Goal: Information Seeking & Learning: Learn about a topic

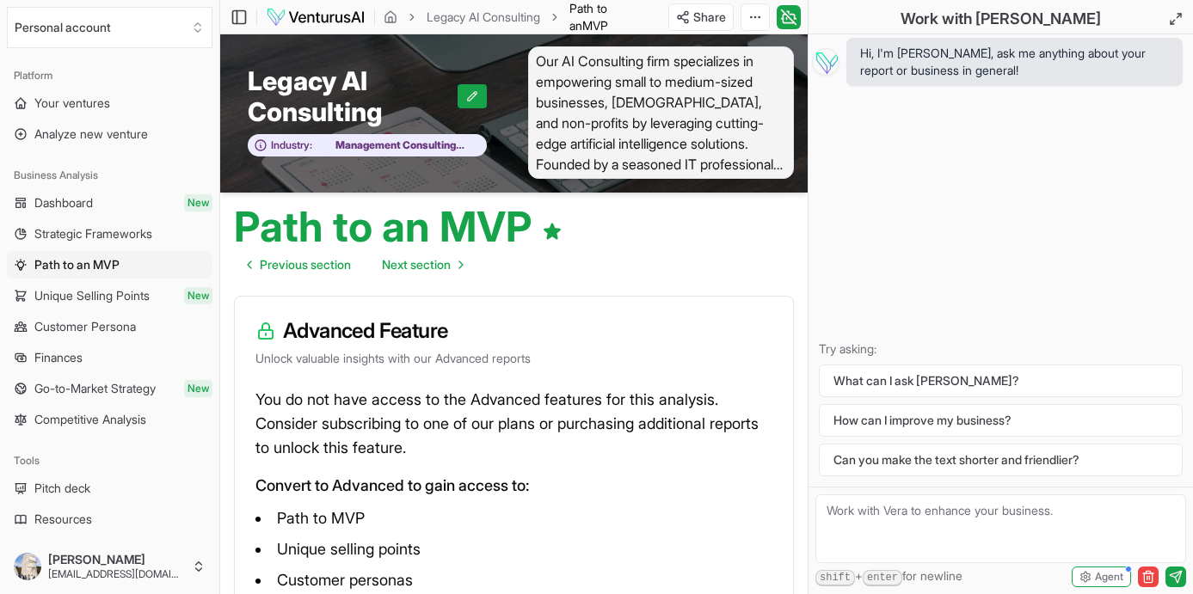
scroll to position [209, 0]
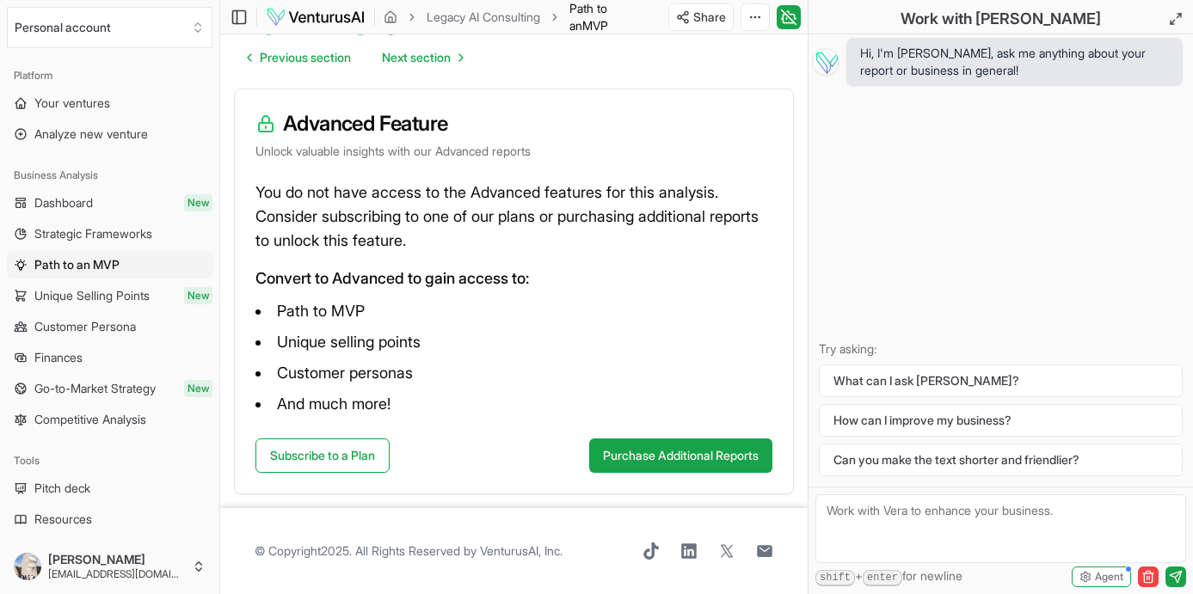
click at [83, 298] on span "Unique Selling Points" at bounding box center [91, 295] width 115 height 17
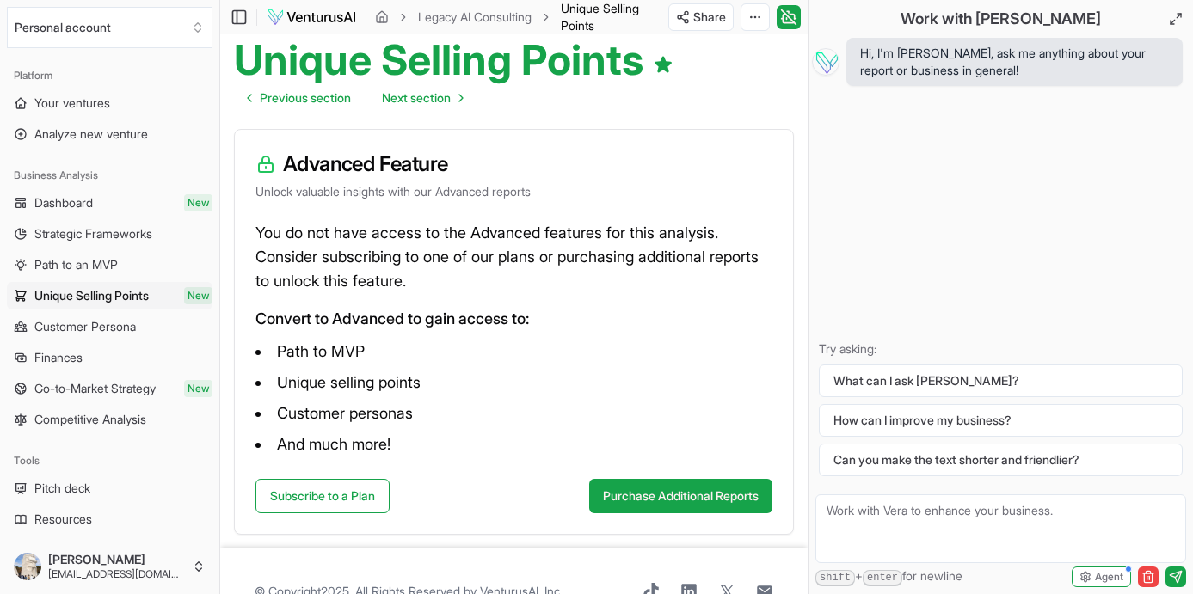
scroll to position [209, 0]
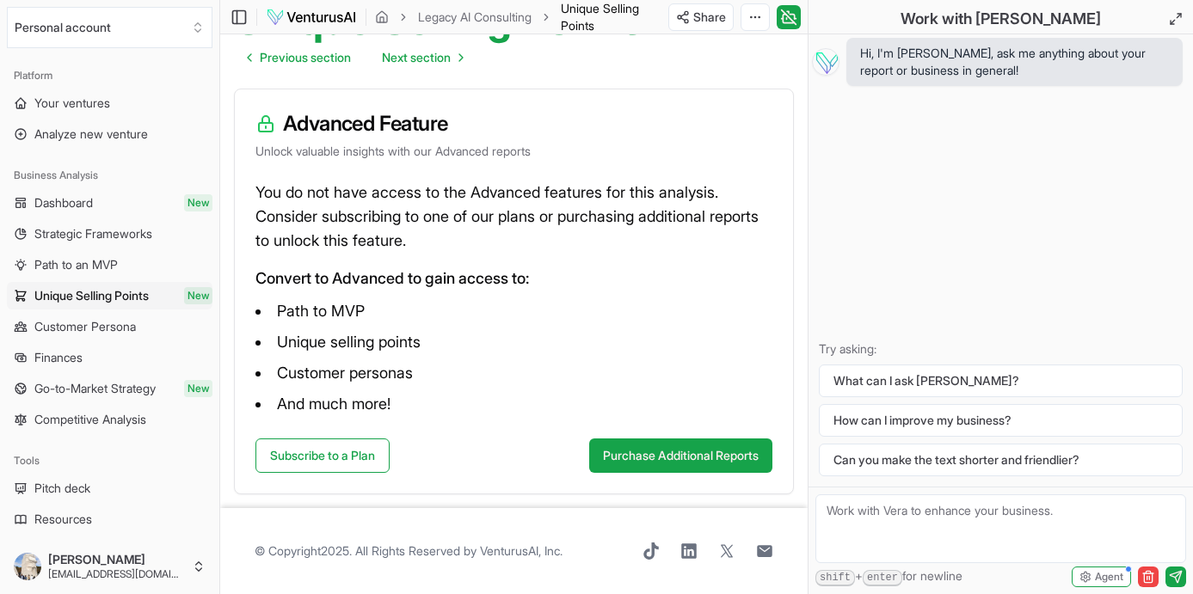
click at [101, 325] on span "Customer Persona" at bounding box center [85, 326] width 102 height 17
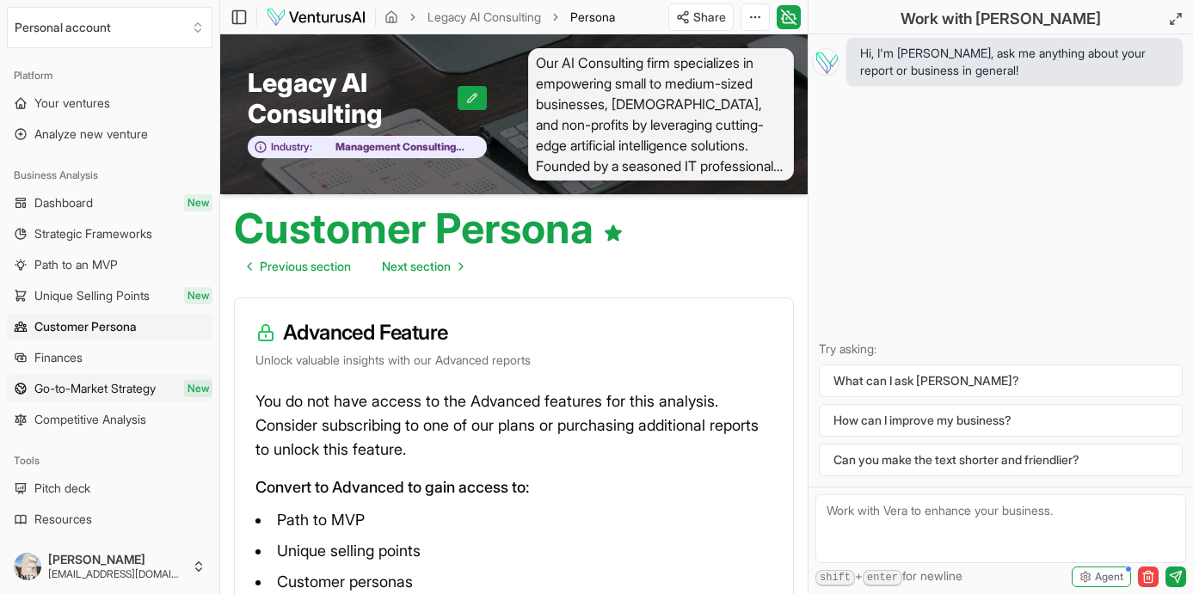
click at [96, 391] on span "Go-to-Market Strategy" at bounding box center [94, 388] width 121 height 17
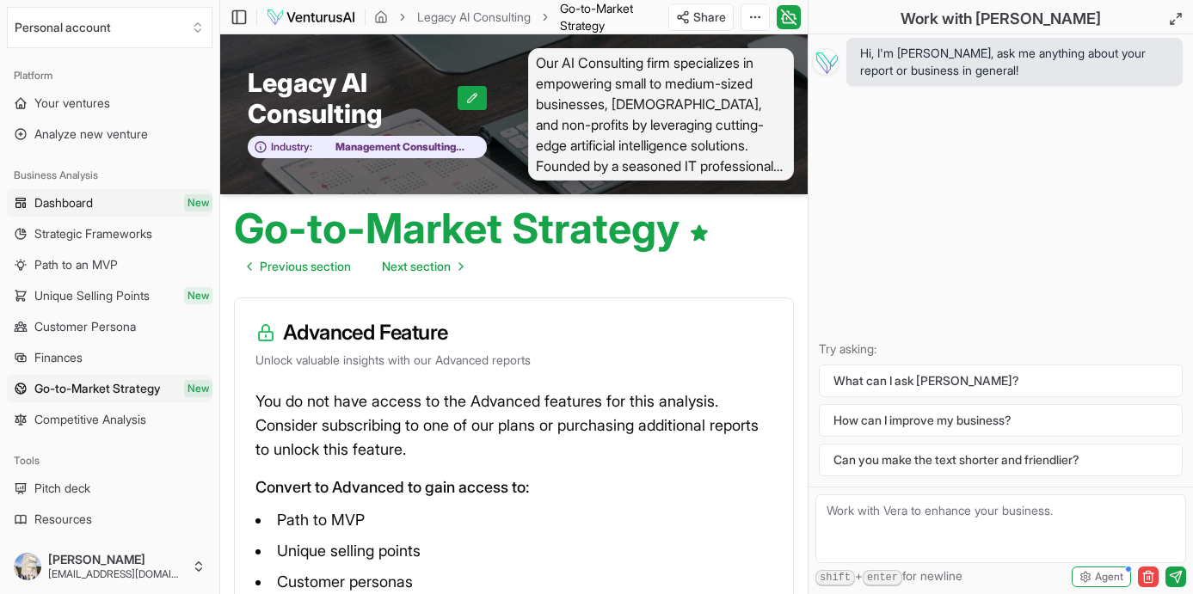
click at [74, 208] on span "Dashboard" at bounding box center [63, 202] width 58 height 17
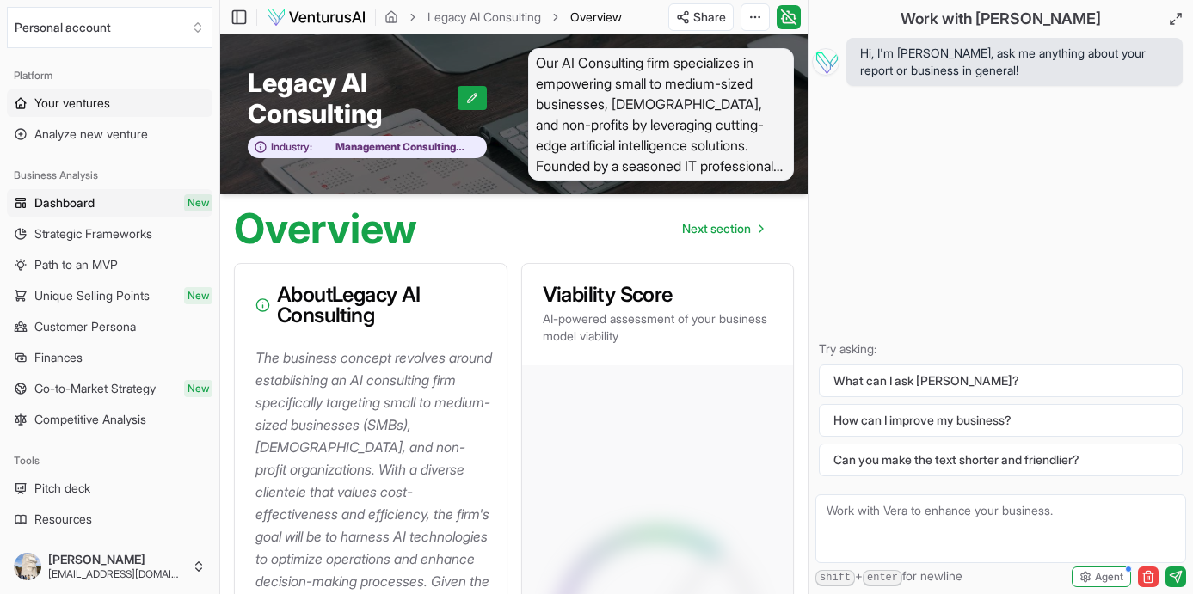
click at [85, 106] on span "Your ventures" at bounding box center [72, 103] width 76 height 17
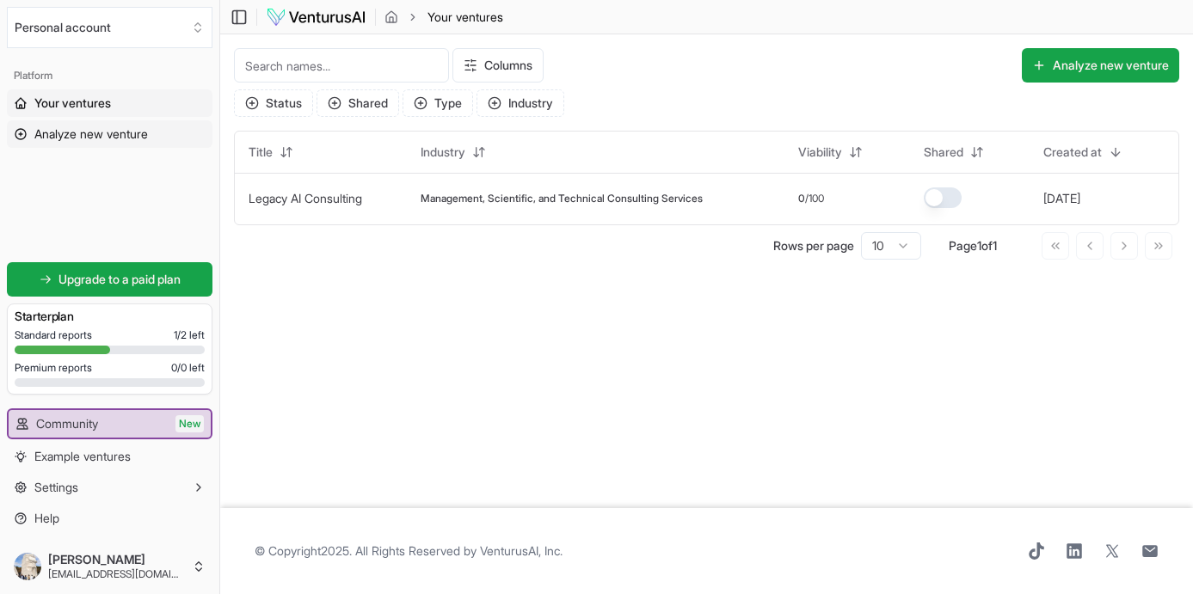
click at [90, 138] on span "Analyze new venture" at bounding box center [91, 134] width 114 height 17
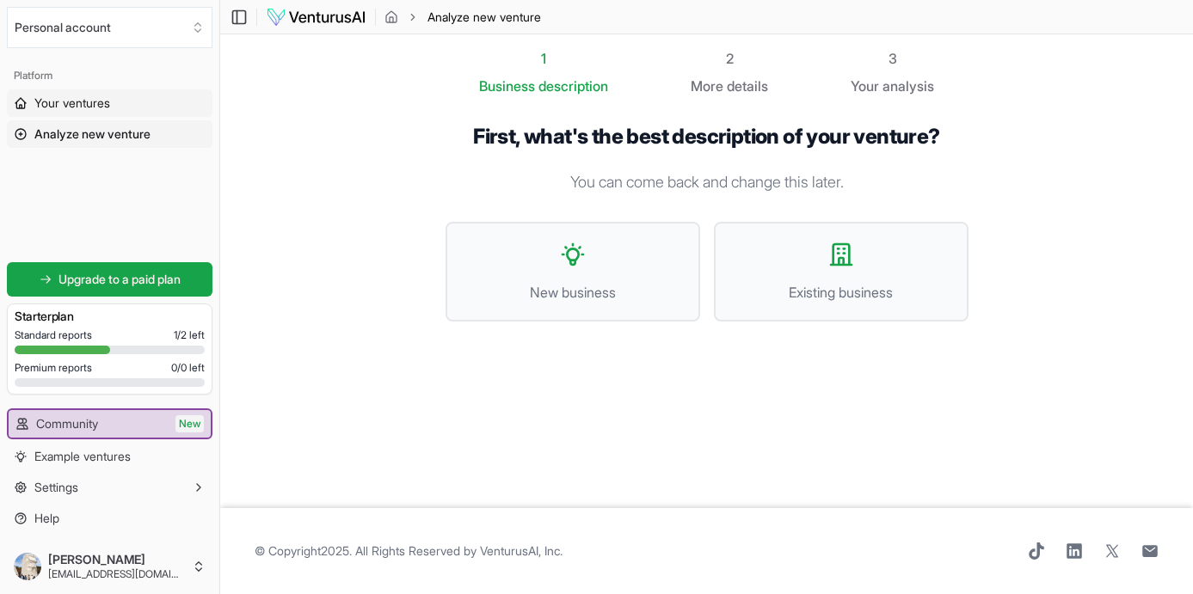
click at [65, 107] on span "Your ventures" at bounding box center [72, 103] width 76 height 17
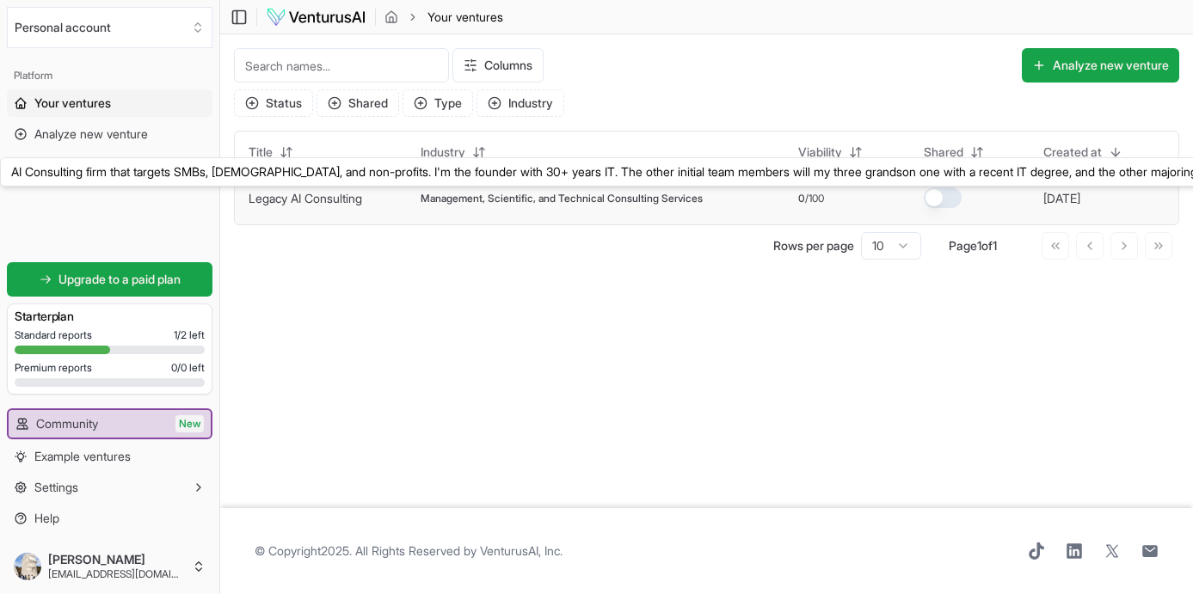
click at [329, 203] on link "Legacy AI Consulting" at bounding box center [306, 198] width 114 height 15
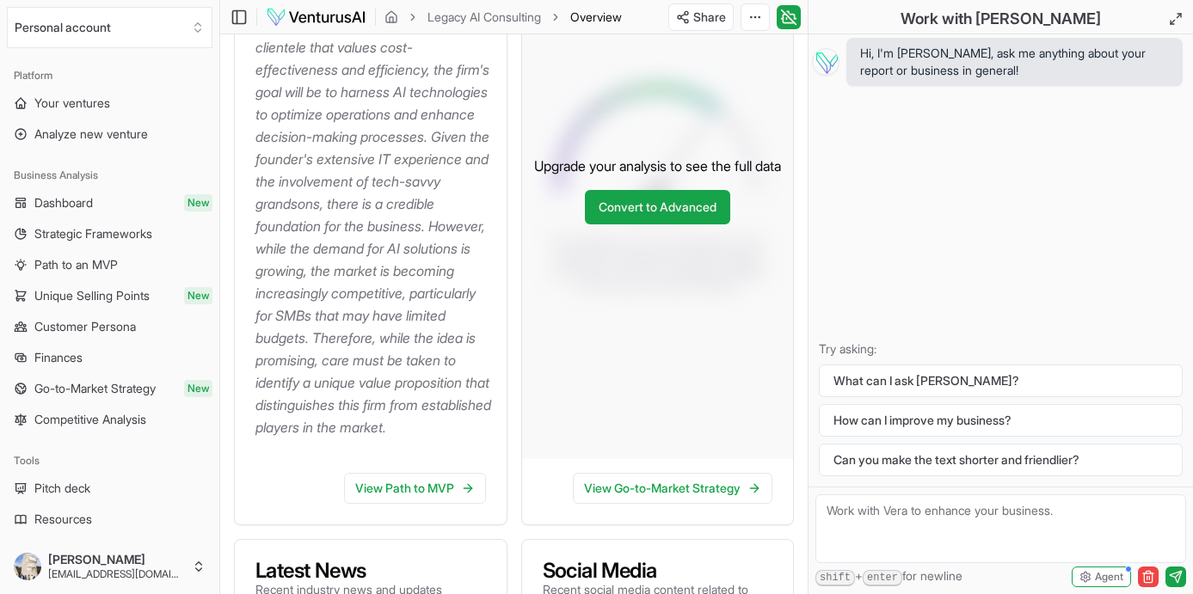
scroll to position [505, 0]
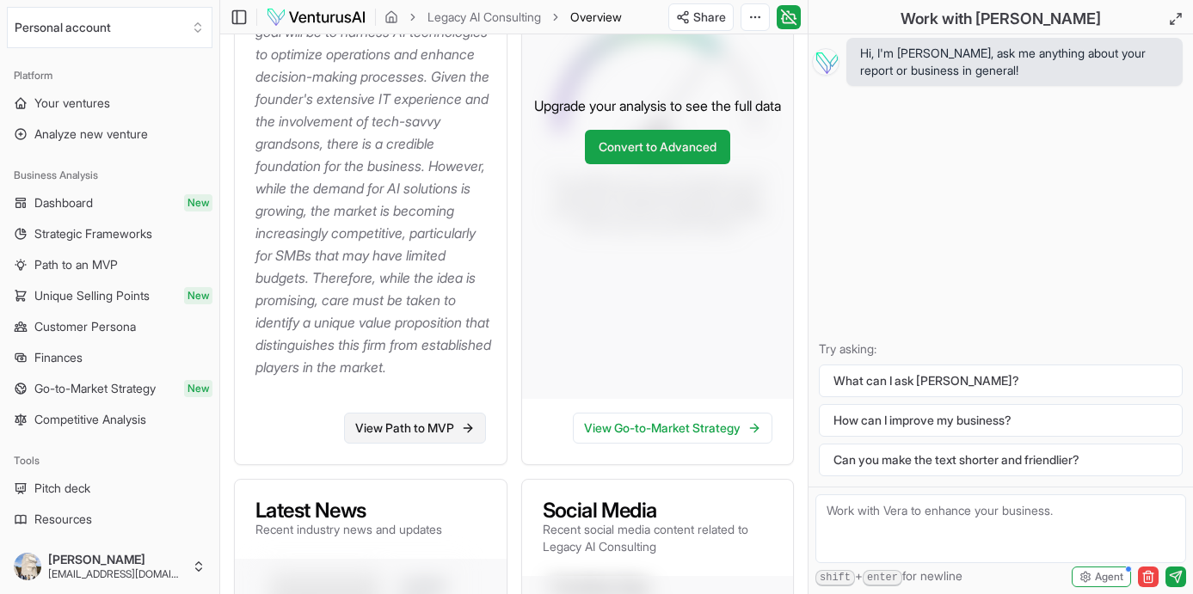
click at [407, 444] on link "View Path to MVP" at bounding box center [415, 428] width 142 height 31
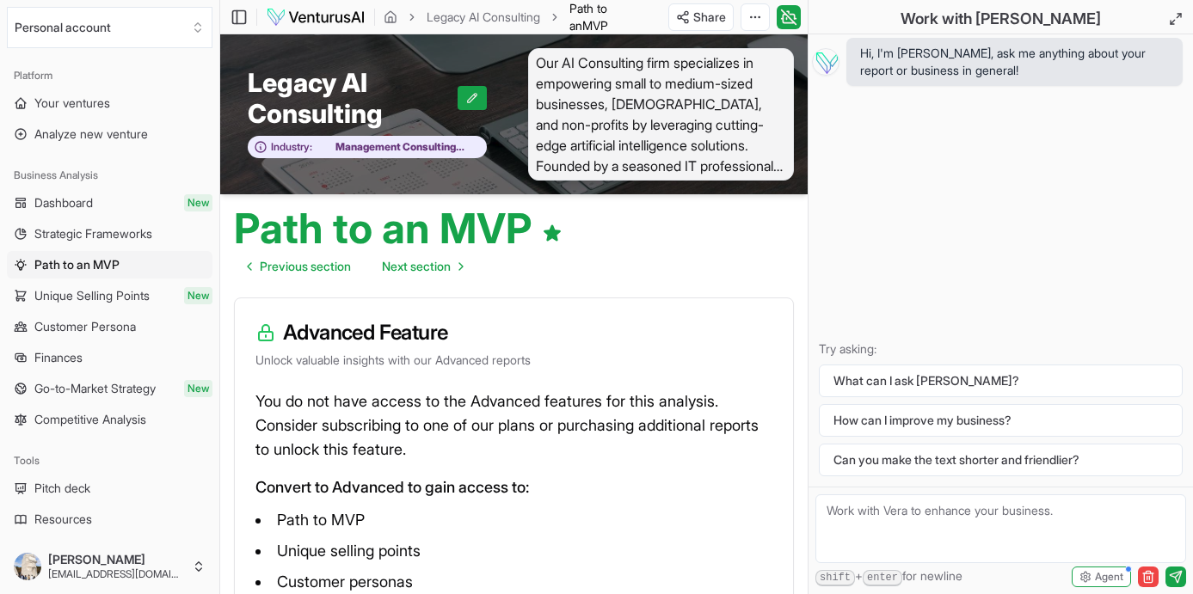
scroll to position [505, 0]
